Goal: Information Seeking & Learning: Understand process/instructions

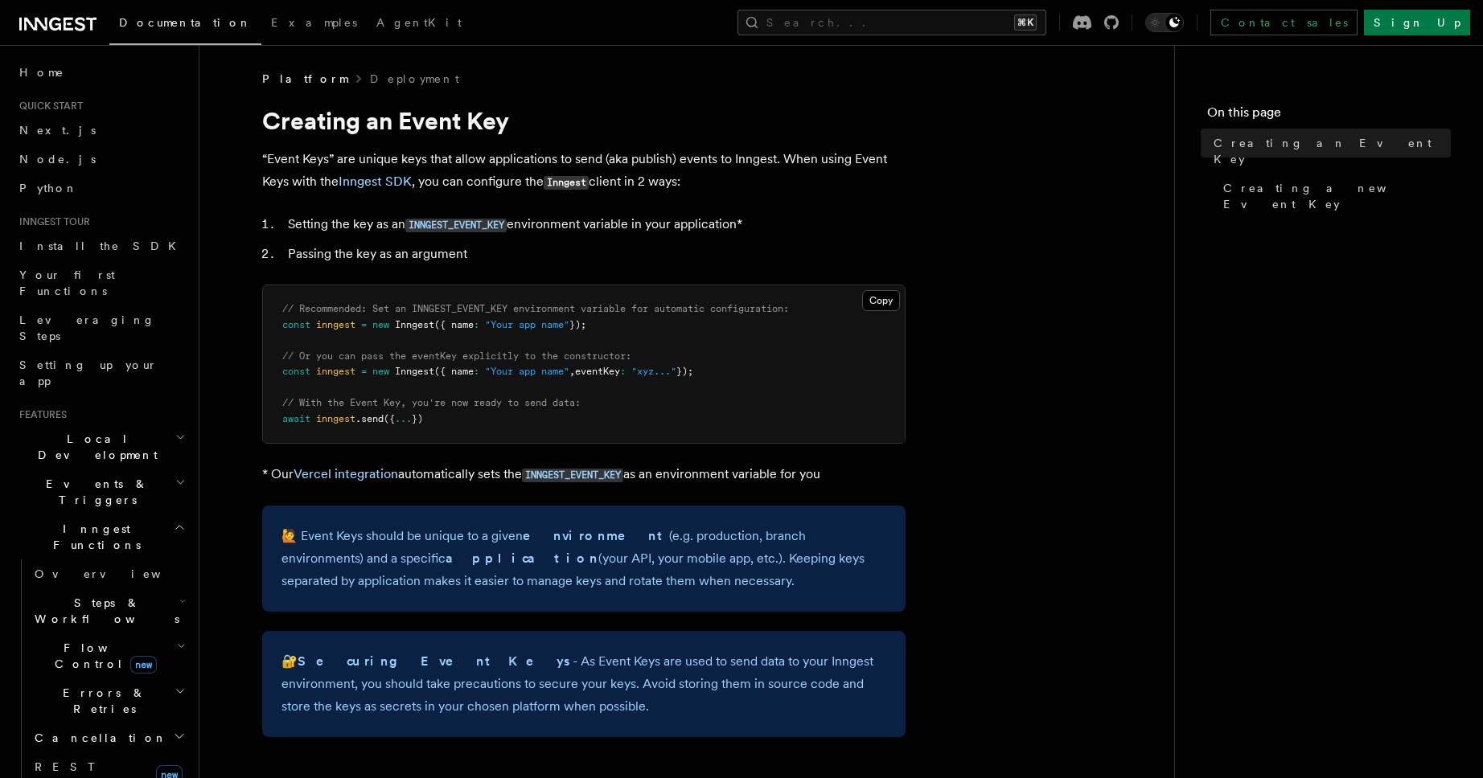
click at [717, 316] on pre "// Recommended: Set an INNGEST_EVENT_KEY environment variable for automatic con…" at bounding box center [584, 364] width 642 height 158
drag, startPoint x: 380, startPoint y: 310, endPoint x: 684, endPoint y: 311, distance: 304.0
click at [684, 311] on span "// Recommended: Set an INNGEST_EVENT_KEY environment variable for automatic con…" at bounding box center [535, 308] width 507 height 11
click at [684, 335] on pre "// Recommended: Set an INNGEST_EVENT_KEY environment variable for automatic con…" at bounding box center [584, 364] width 642 height 158
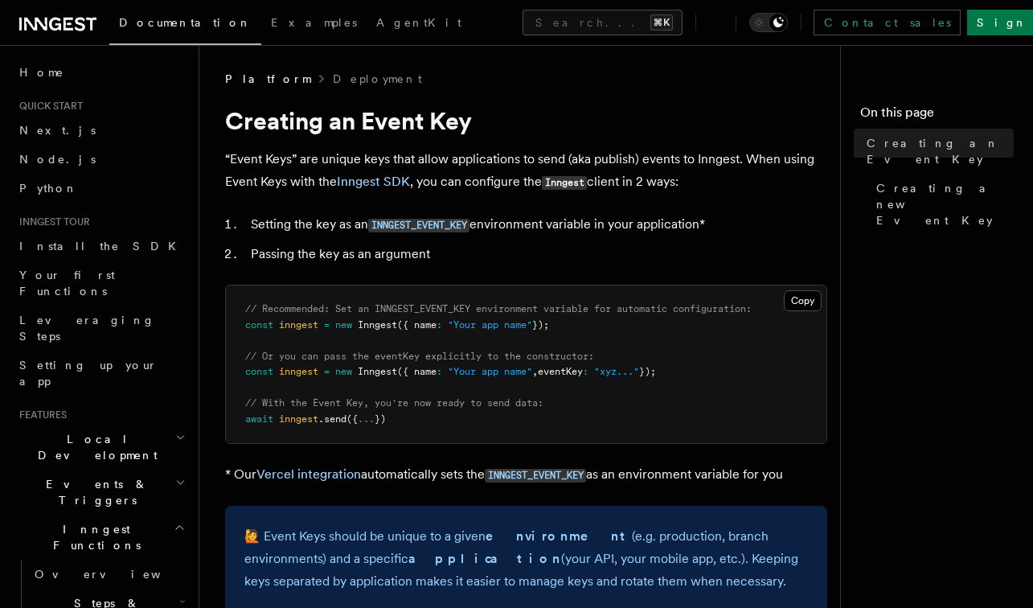
click at [616, 234] on li "Setting the key as an INNGEST_EVENT_KEY environment variable in your applicatio…" at bounding box center [536, 224] width 581 height 23
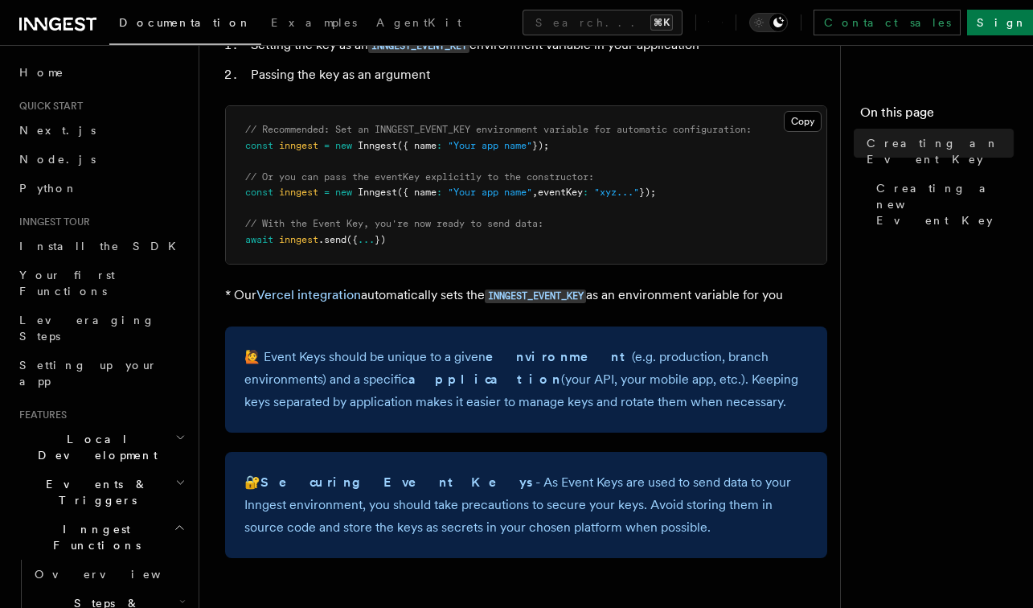
scroll to position [180, 0]
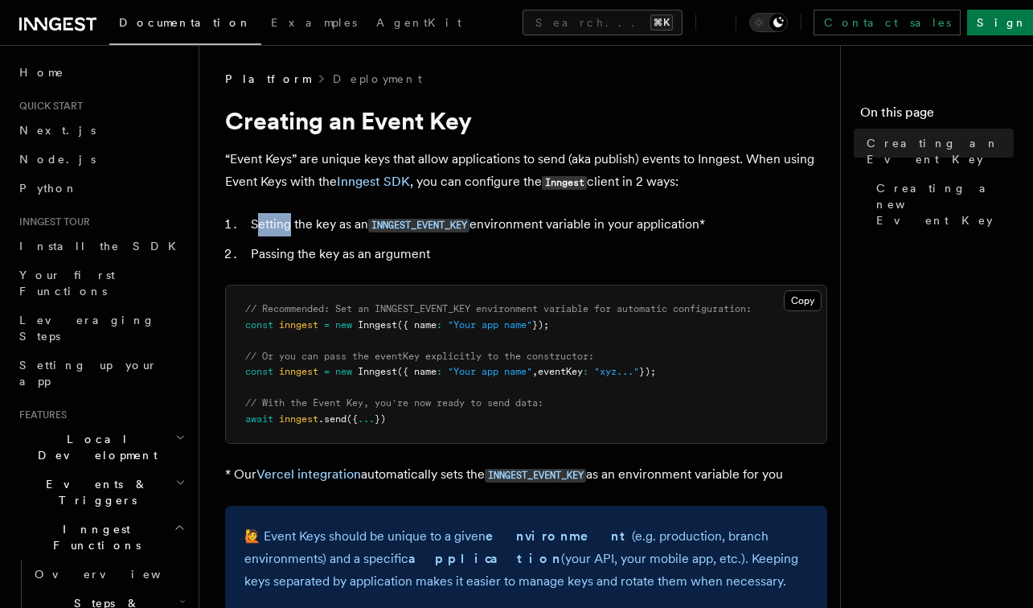
drag, startPoint x: 255, startPoint y: 220, endPoint x: 289, endPoint y: 220, distance: 33.8
click at [289, 220] on li "Setting the key as an INNGEST_EVENT_KEY environment variable in your applicatio…" at bounding box center [536, 224] width 581 height 23
click at [298, 244] on li "Passing the key as an argument" at bounding box center [536, 254] width 581 height 23
click at [418, 228] on code "INNGEST_EVENT_KEY" at bounding box center [418, 226] width 101 height 14
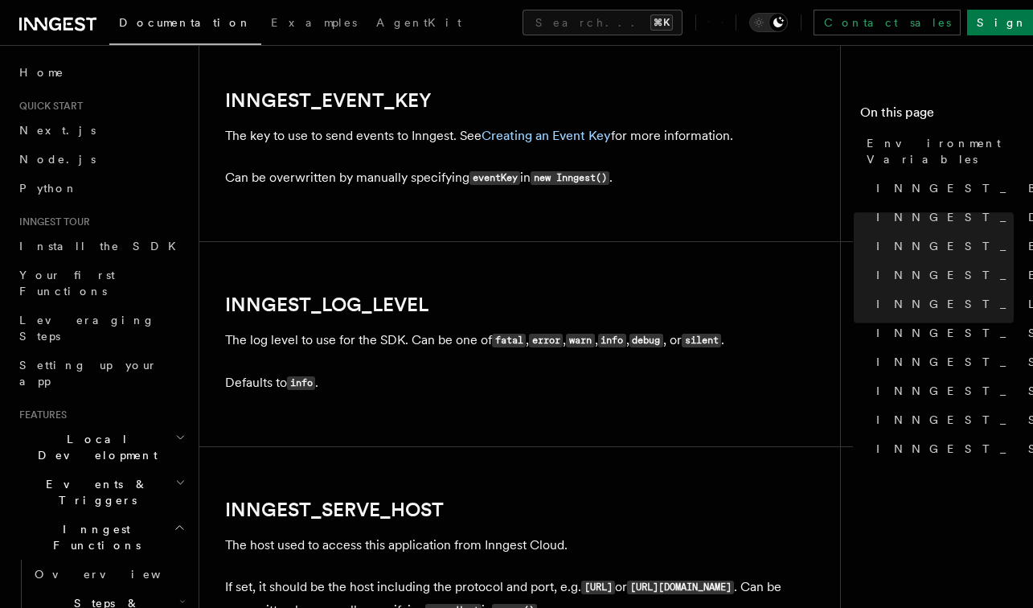
scroll to position [1880, 0]
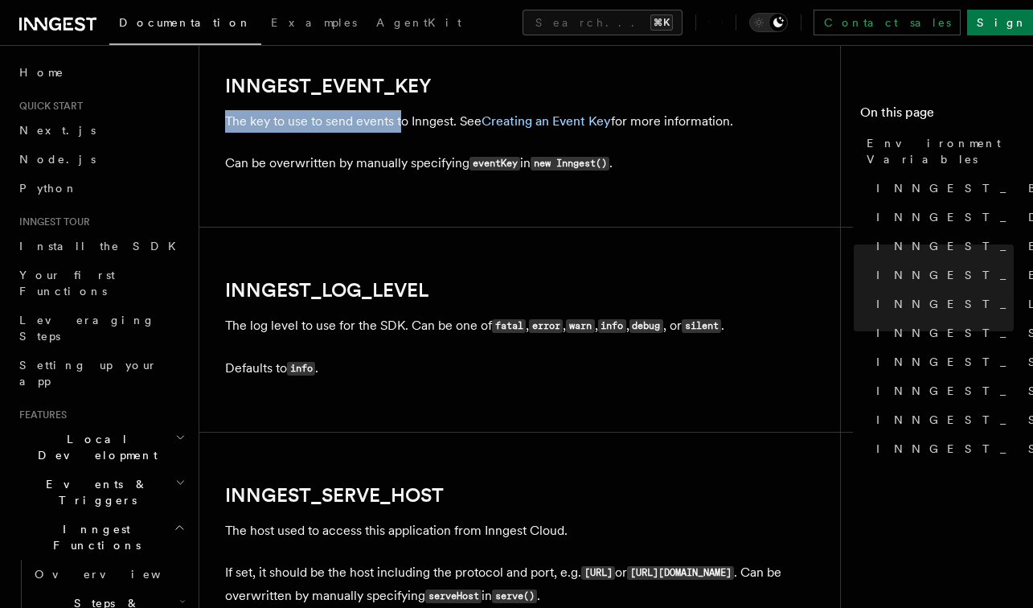
drag, startPoint x: 225, startPoint y: 121, endPoint x: 399, endPoint y: 120, distance: 173.7
click at [399, 120] on p "The key to use to send events to Inngest. See Creating an Event Key for more in…" at bounding box center [526, 121] width 602 height 23
click at [524, 122] on link "Creating an Event Key" at bounding box center [546, 120] width 129 height 15
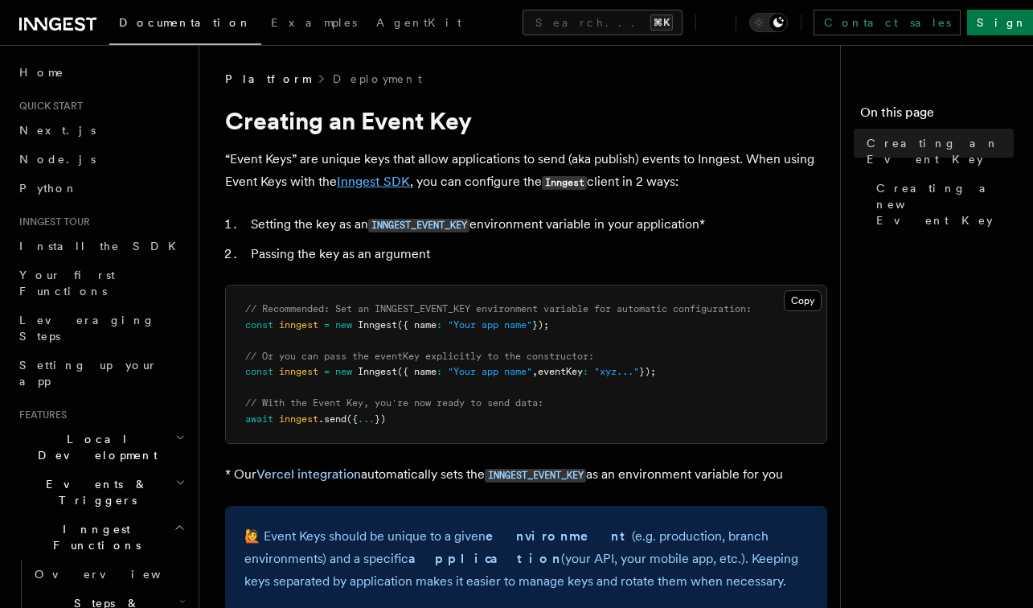
click at [396, 182] on link "Inngest SDK" at bounding box center [373, 181] width 73 height 15
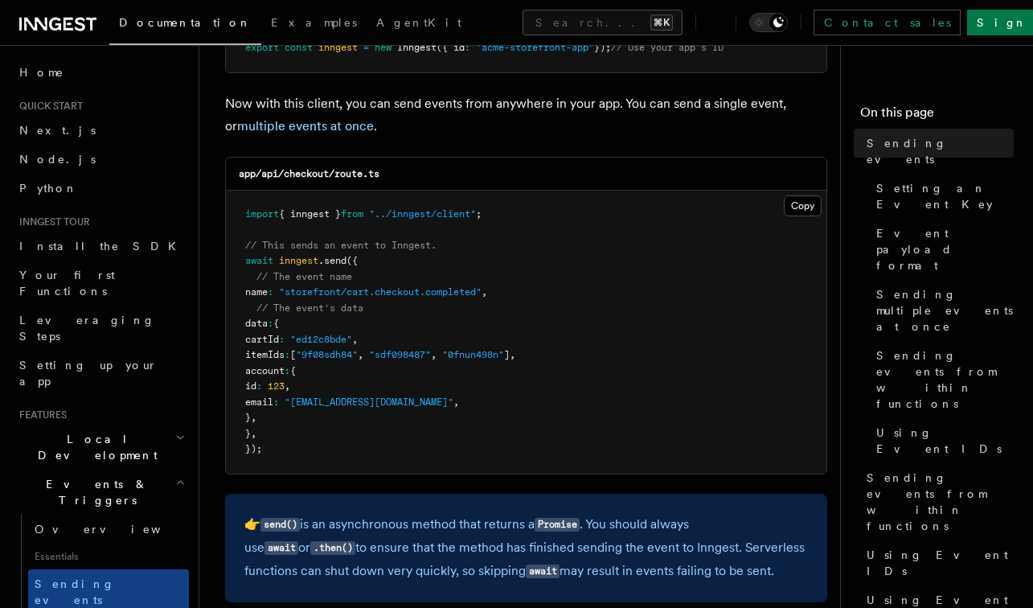
scroll to position [375, 0]
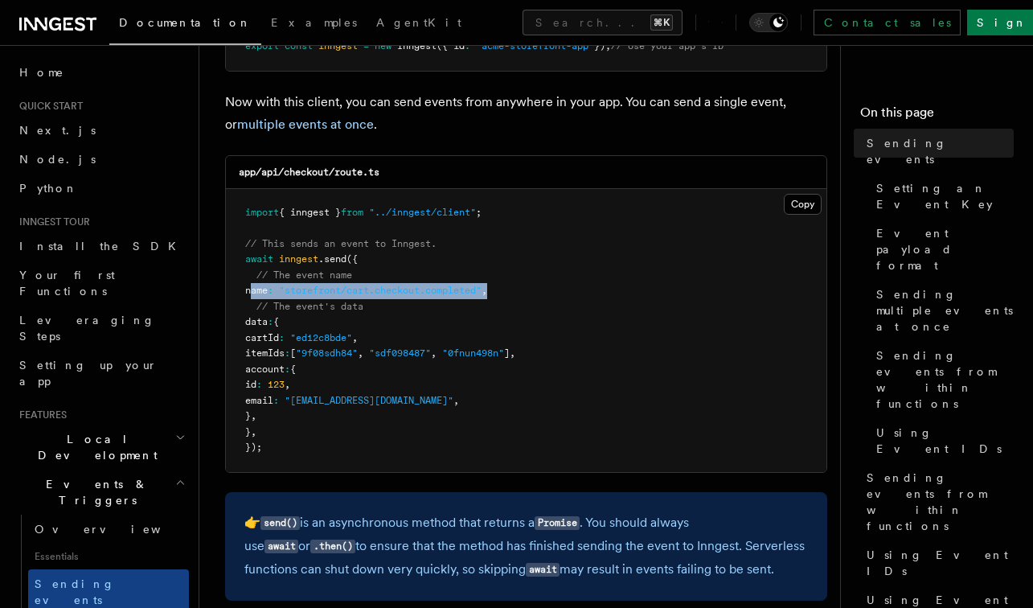
drag, startPoint x: 249, startPoint y: 295, endPoint x: 519, endPoint y: 292, distance: 270.2
click at [519, 292] on pre "import { inngest } from "../inngest/client" ; // This sends an event to Inngest…" at bounding box center [526, 330] width 601 height 283
click at [470, 328] on pre "import { inngest } from "../inngest/client" ; // This sends an event to Inngest…" at bounding box center [526, 330] width 601 height 283
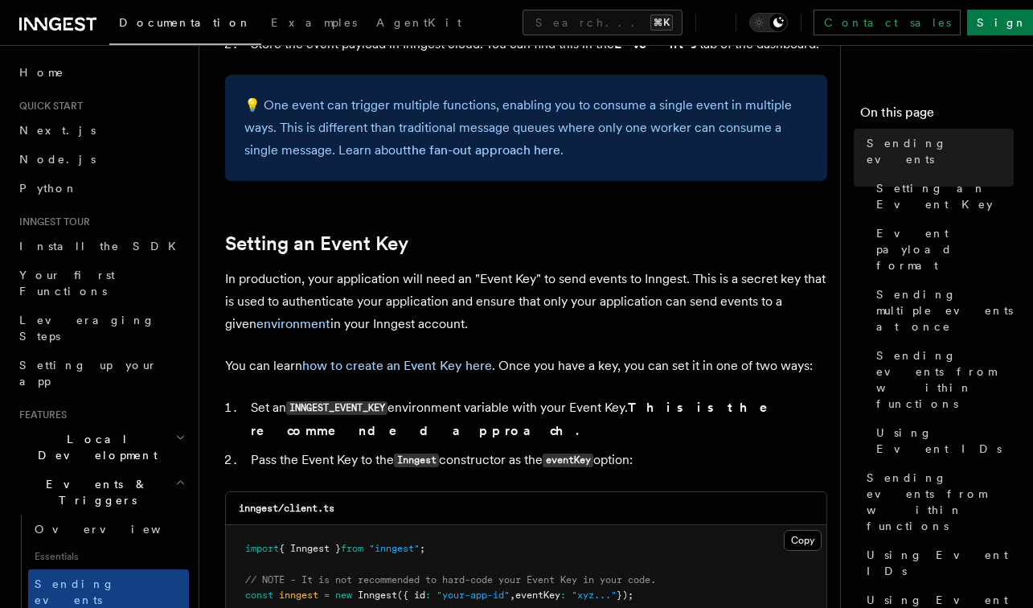
scroll to position [1059, 0]
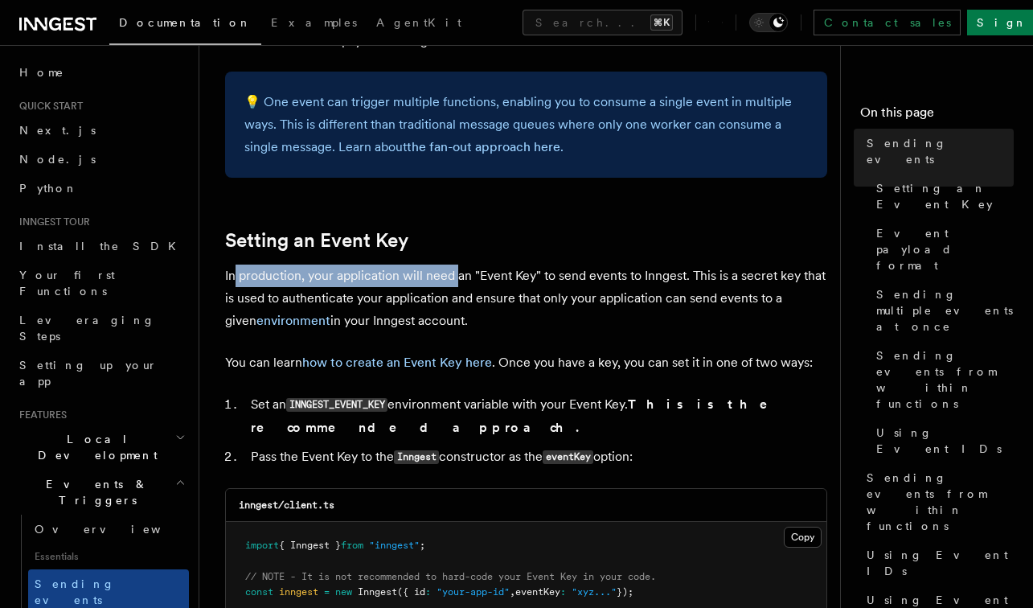
drag, startPoint x: 235, startPoint y: 284, endPoint x: 455, endPoint y: 278, distance: 220.4
click at [455, 278] on p "In production, your application will need an "Event Key" to send events to Inng…" at bounding box center [526, 299] width 602 height 68
click at [491, 292] on p "In production, your application will need an "Event Key" to send events to Inng…" at bounding box center [526, 299] width 602 height 68
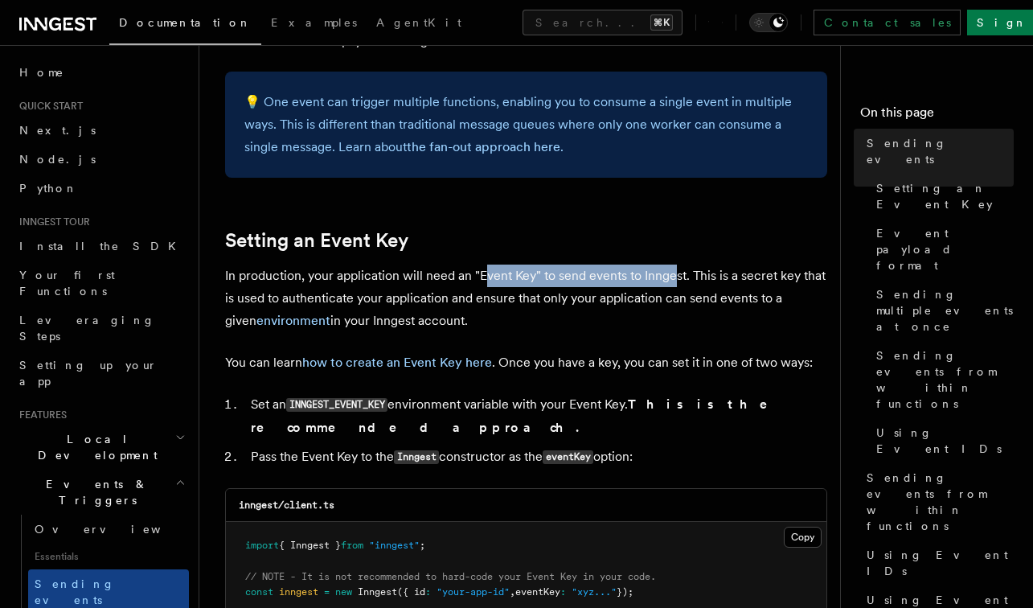
drag, startPoint x: 488, startPoint y: 275, endPoint x: 678, endPoint y: 274, distance: 189.8
click at [678, 274] on p "In production, your application will need an "Event Key" to send events to Inng…" at bounding box center [526, 299] width 602 height 68
click at [697, 274] on p "In production, your application will need an "Event Key" to send events to Inng…" at bounding box center [526, 299] width 602 height 68
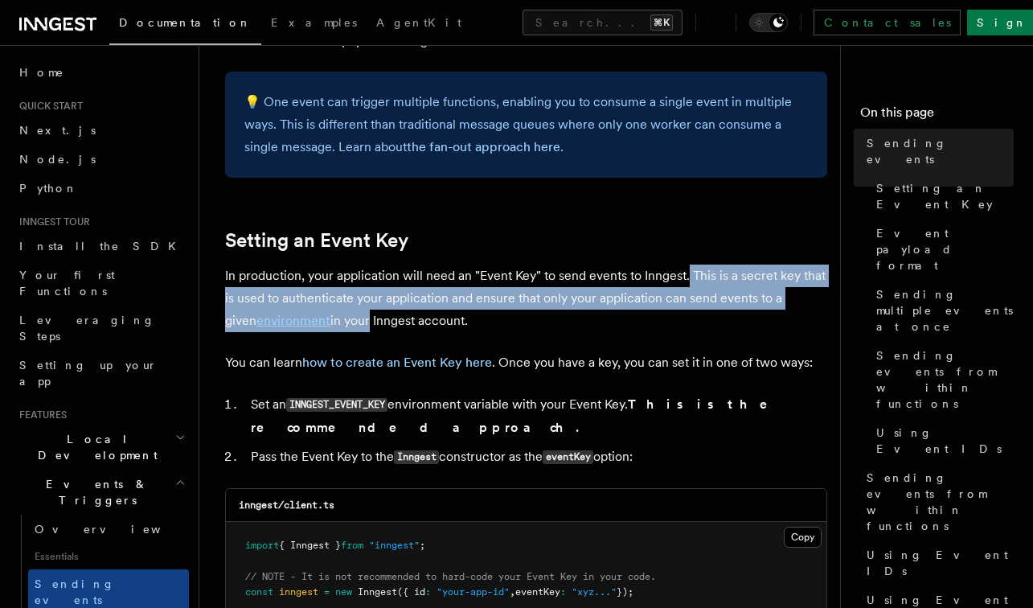
drag, startPoint x: 689, startPoint y: 274, endPoint x: 337, endPoint y: 318, distance: 355.0
click at [337, 318] on p "In production, your application will need an "Event Key" to send events to Inng…" at bounding box center [526, 299] width 602 height 68
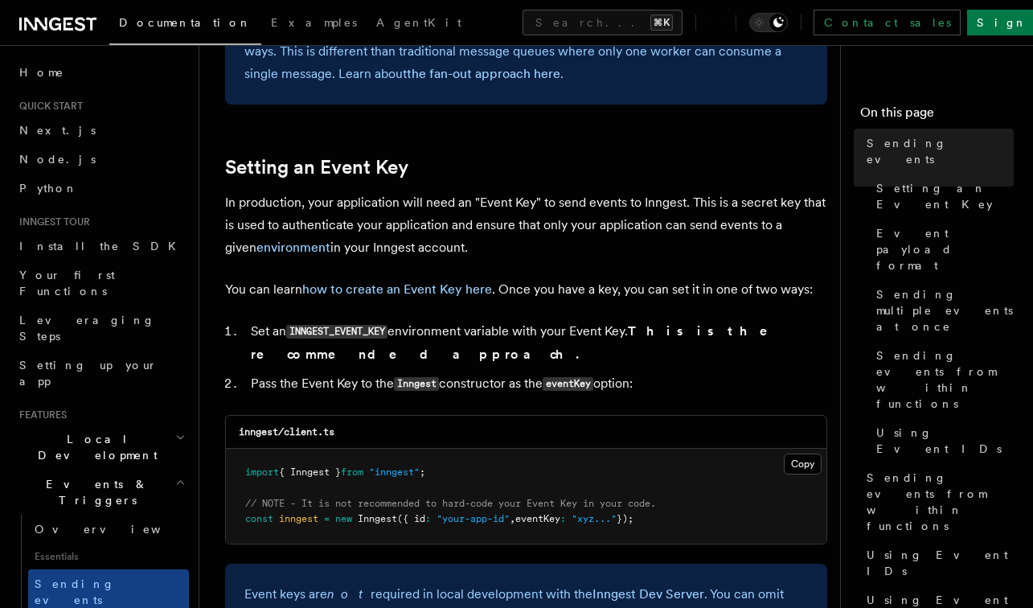
scroll to position [1133, 0]
click at [406, 292] on link "how to create an Event Key here" at bounding box center [397, 288] width 190 height 15
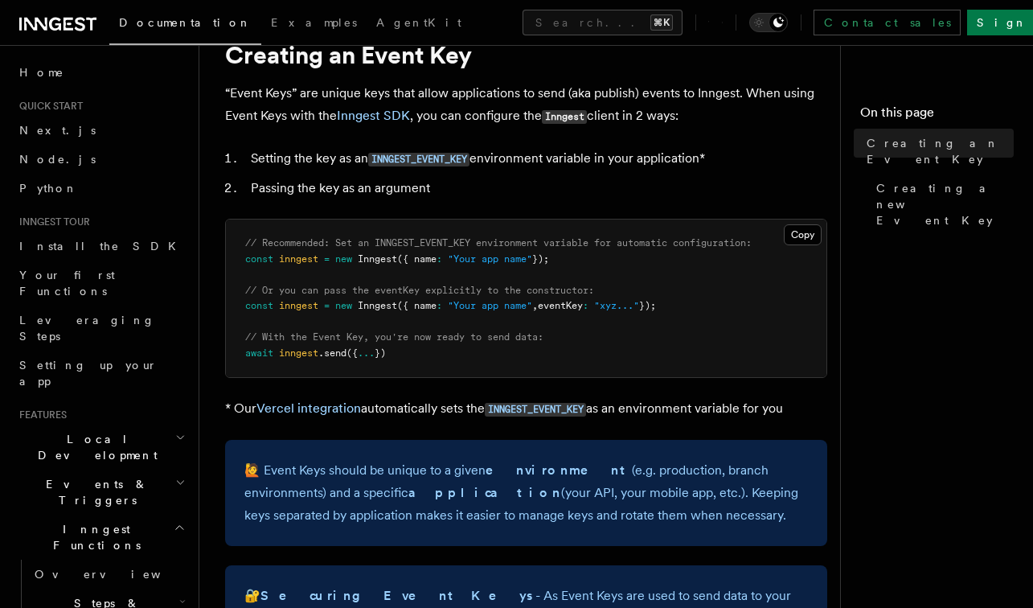
scroll to position [68, 0]
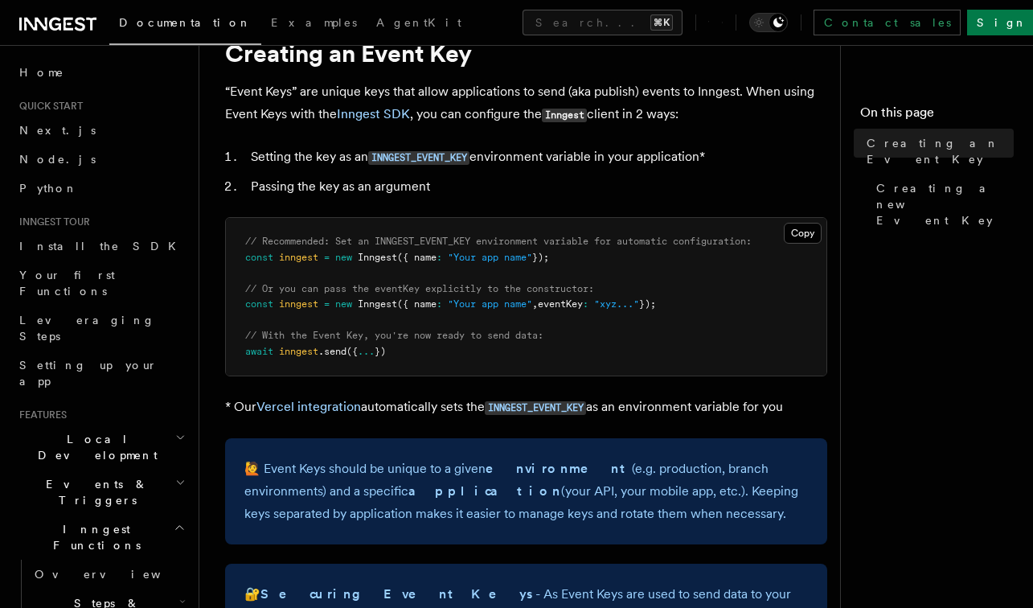
click at [703, 289] on pre "// Recommended: Set an INNGEST_EVENT_KEY environment variable for automatic con…" at bounding box center [526, 297] width 601 height 158
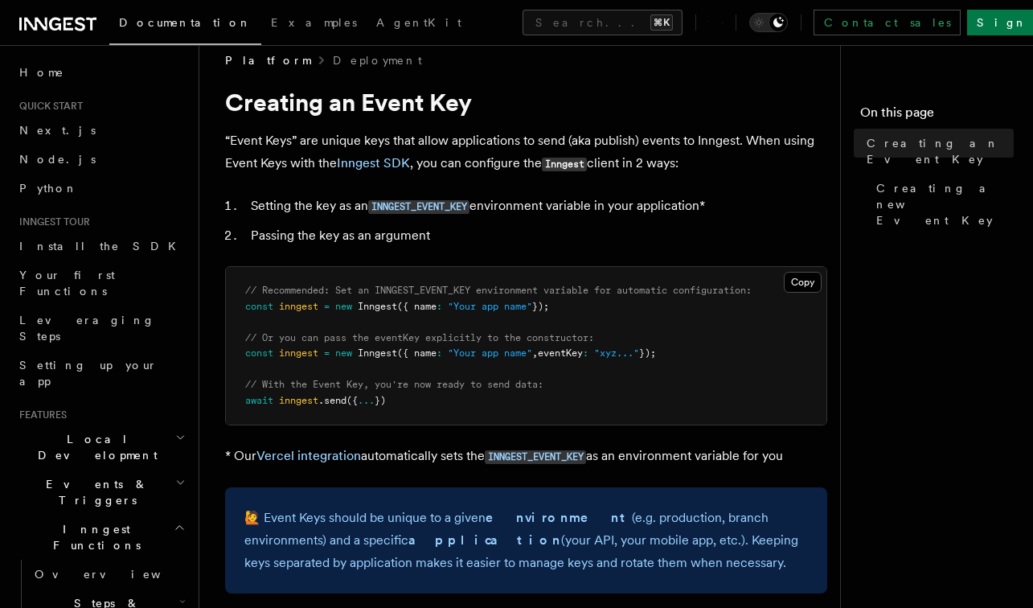
scroll to position [0, 0]
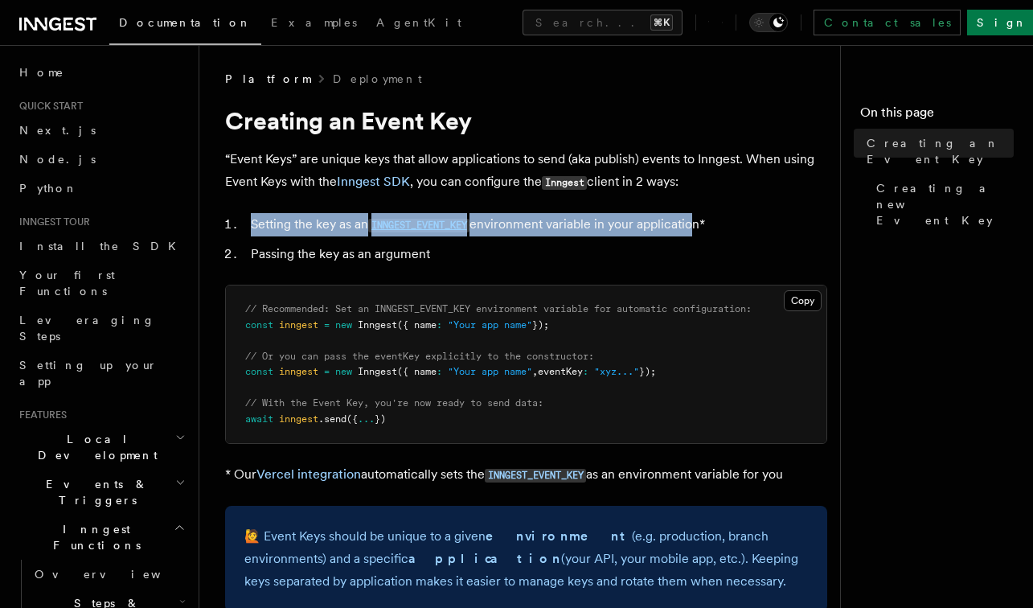
drag, startPoint x: 253, startPoint y: 221, endPoint x: 708, endPoint y: 228, distance: 454.4
click at [695, 220] on li "Setting the key as an INNGEST_EVENT_KEY environment variable in your applicatio…" at bounding box center [536, 224] width 581 height 23
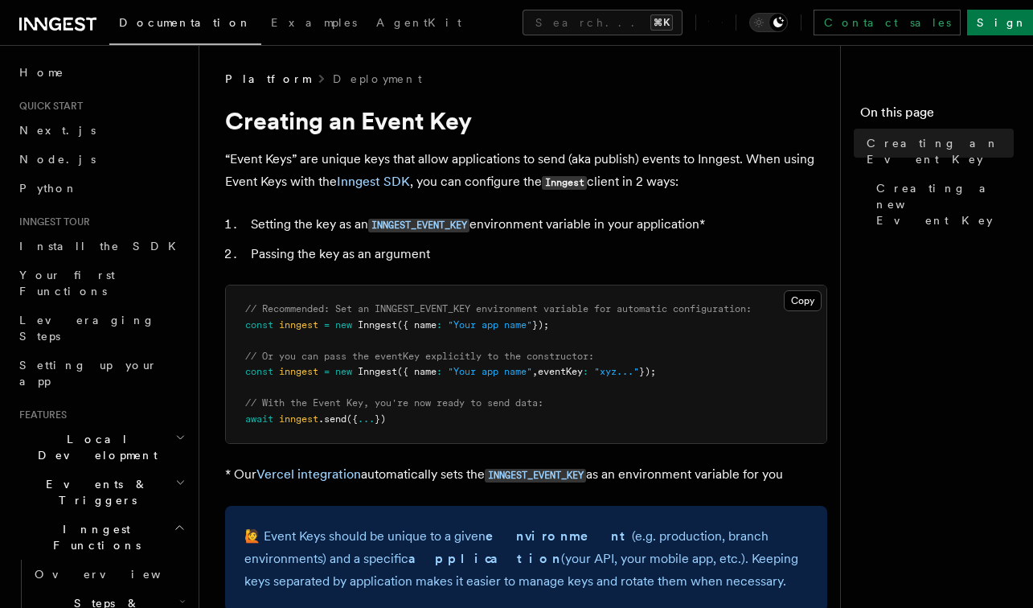
click at [708, 228] on li "Setting the key as an INNGEST_EVENT_KEY environment variable in your applicatio…" at bounding box center [536, 224] width 581 height 23
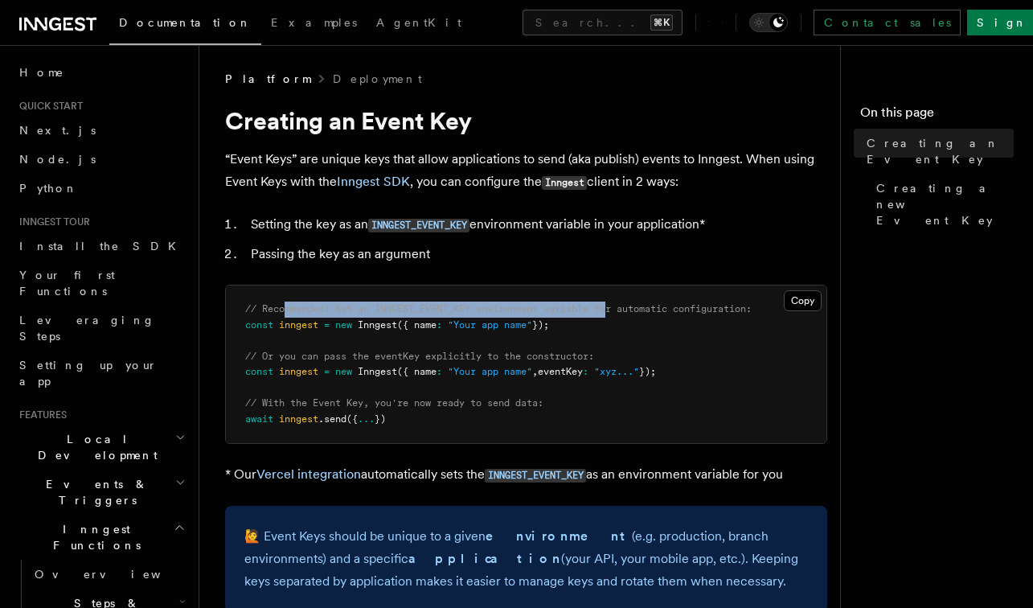
drag, startPoint x: 283, startPoint y: 305, endPoint x: 618, endPoint y: 311, distance: 334.6
click at [618, 311] on span "// Recommended: Set an INNGEST_EVENT_KEY environment variable for automatic con…" at bounding box center [498, 308] width 507 height 11
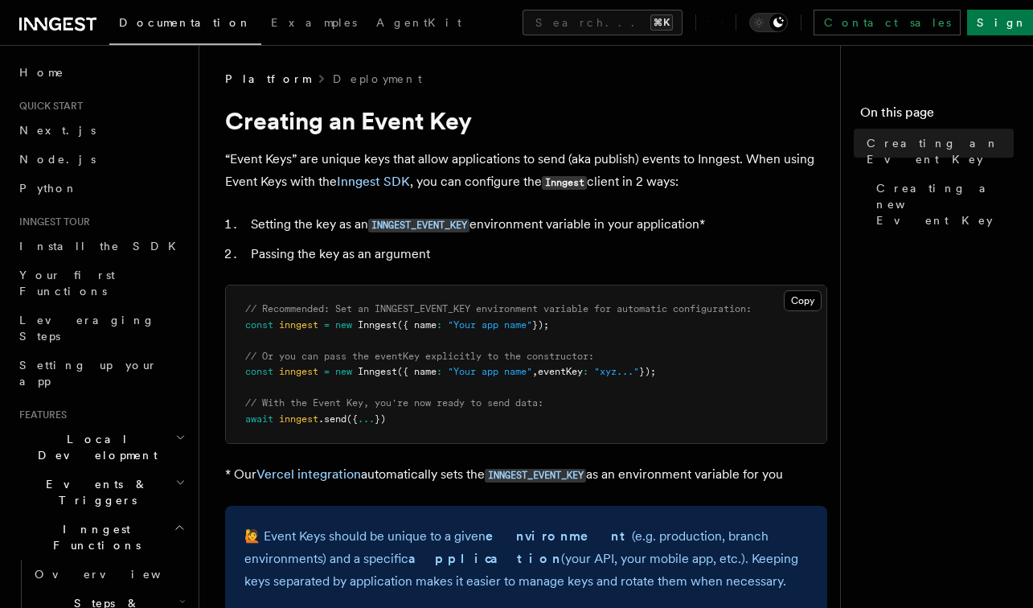
click at [618, 318] on pre "// Recommended: Set an INNGEST_EVENT_KEY environment variable for automatic con…" at bounding box center [526, 364] width 601 height 158
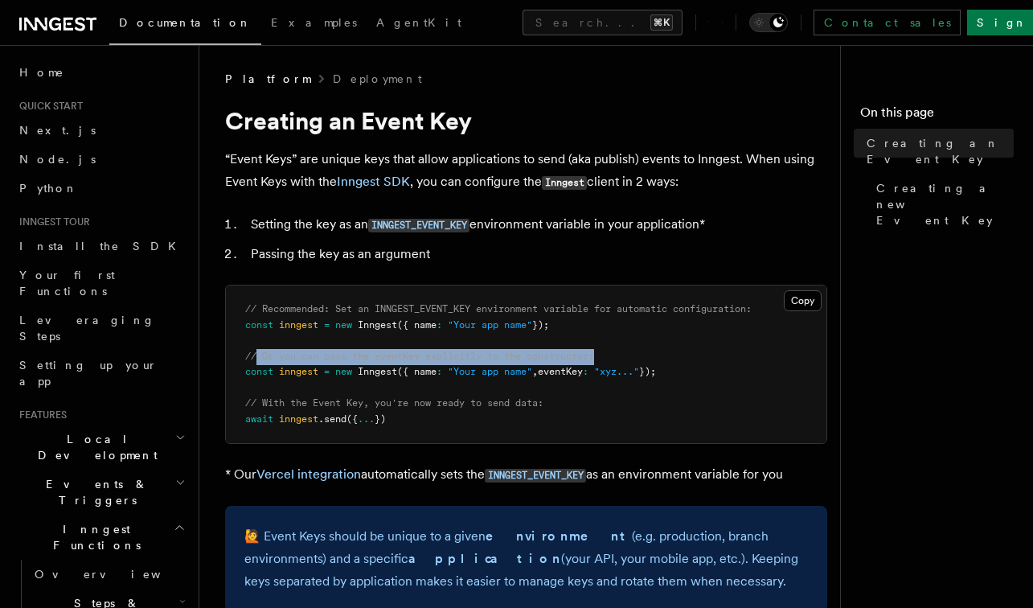
drag, startPoint x: 257, startPoint y: 355, endPoint x: 611, endPoint y: 353, distance: 353.8
click at [611, 353] on pre "// Recommended: Set an INNGEST_EVENT_KEY environment variable for automatic con…" at bounding box center [526, 364] width 601 height 158
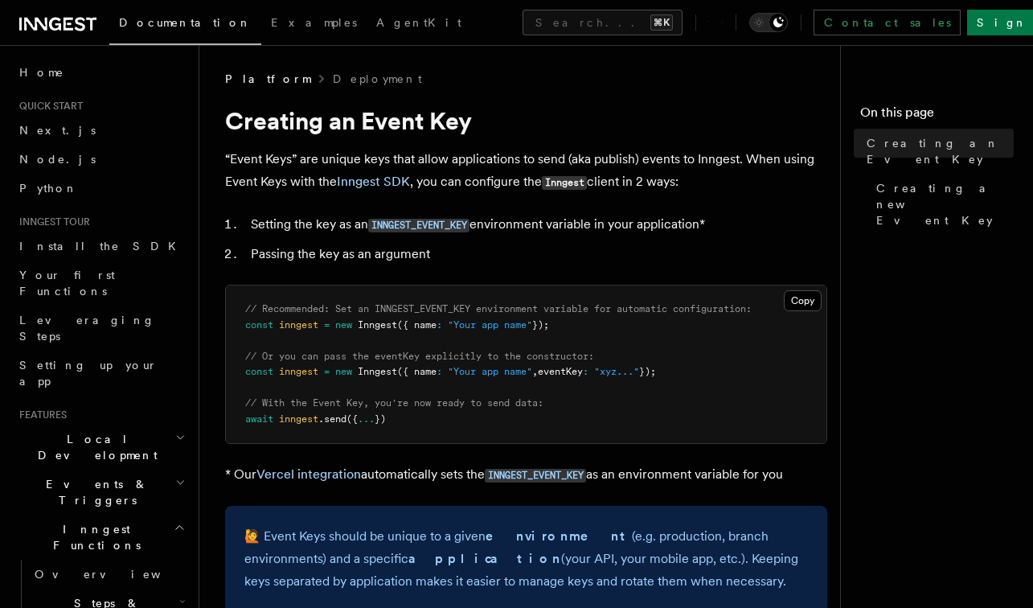
click at [516, 396] on pre "// Recommended: Set an INNGEST_EVENT_KEY environment variable for automatic con…" at bounding box center [526, 364] width 601 height 158
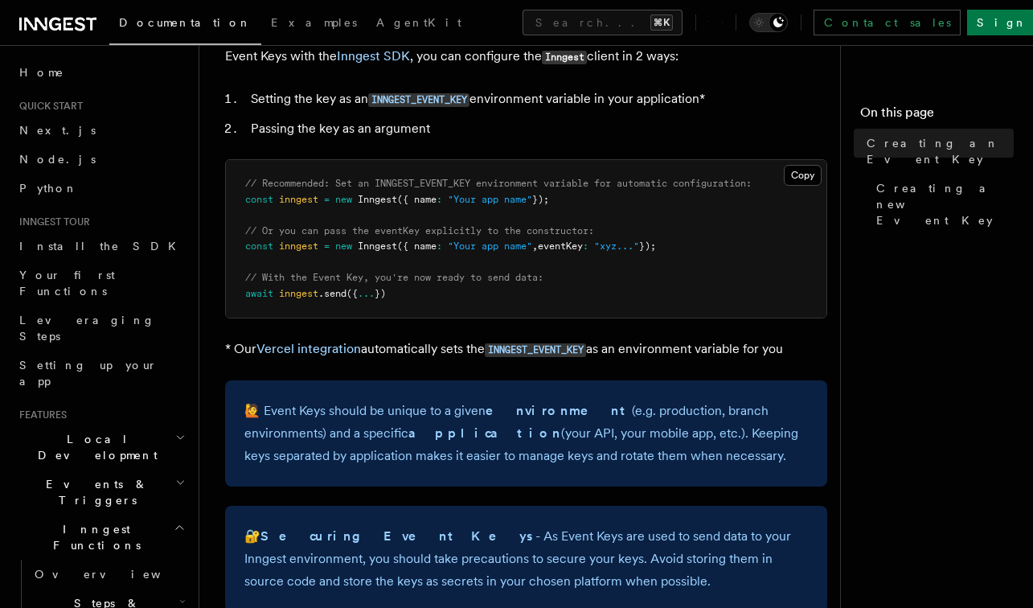
scroll to position [142, 0]
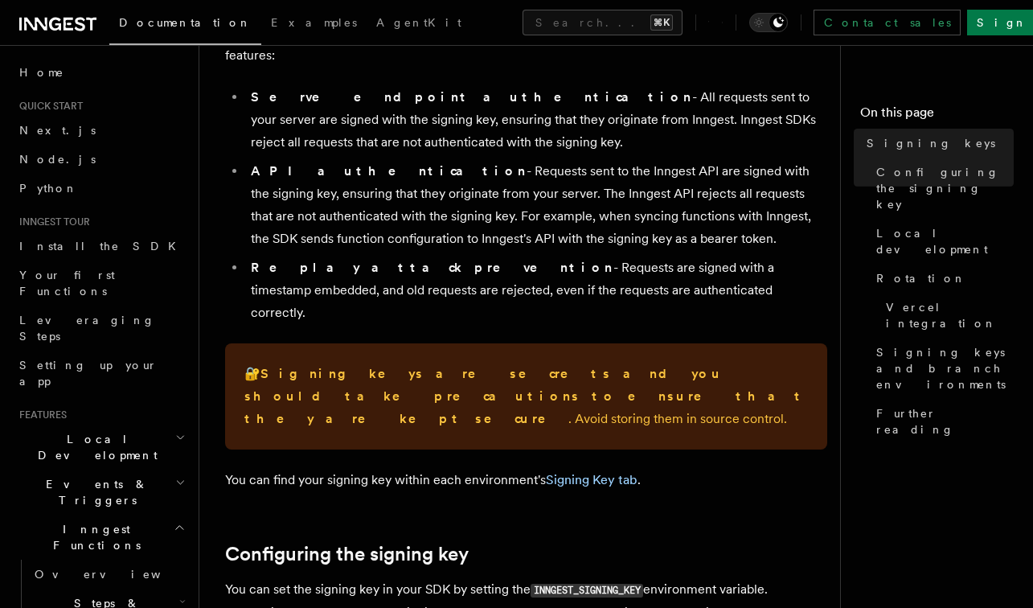
scroll to position [152, 0]
